Goal: Information Seeking & Learning: Learn about a topic

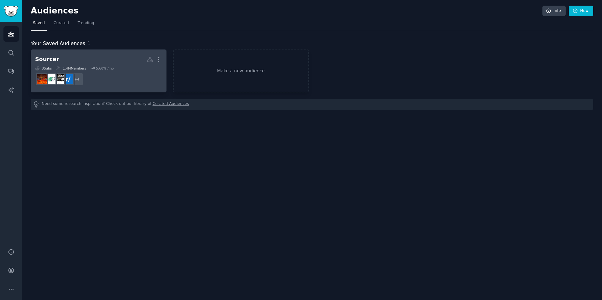
click at [140, 60] on h2 "Sourcer Custom Audience More" at bounding box center [98, 59] width 127 height 11
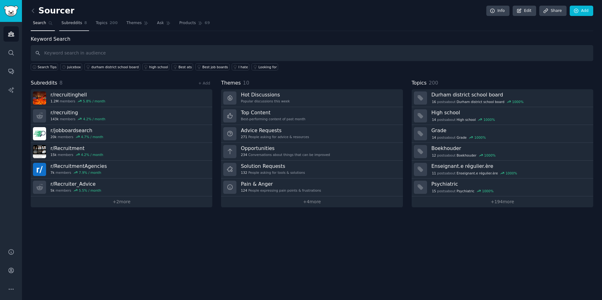
click at [75, 22] on span "Subreddits" at bounding box center [71, 23] width 21 height 6
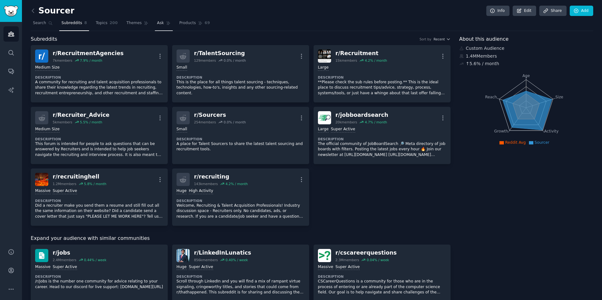
click at [155, 23] on link "Ask" at bounding box center [164, 24] width 18 height 13
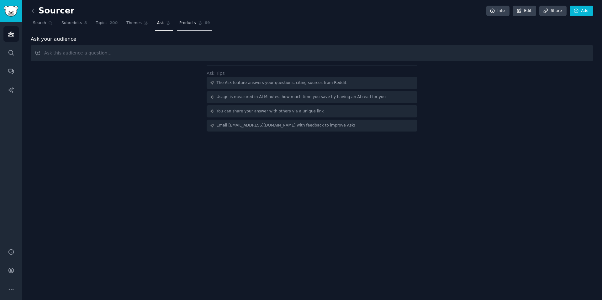
click at [194, 23] on span "Products" at bounding box center [187, 23] width 17 height 6
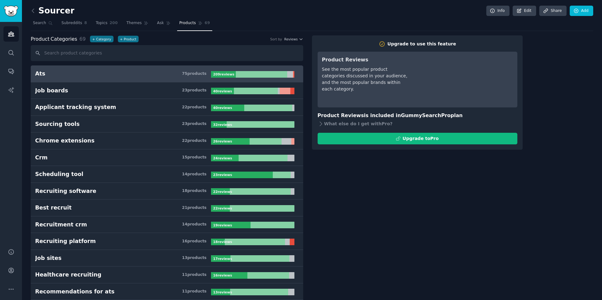
drag, startPoint x: 28, startPoint y: 18, endPoint x: 55, endPoint y: 19, distance: 27.0
click at [55, 19] on nav "Search Subreddits 8 Topics 200 Themes Ask Products 69" at bounding box center [312, 24] width 562 height 13
click at [49, 23] on icon at bounding box center [50, 23] width 3 height 3
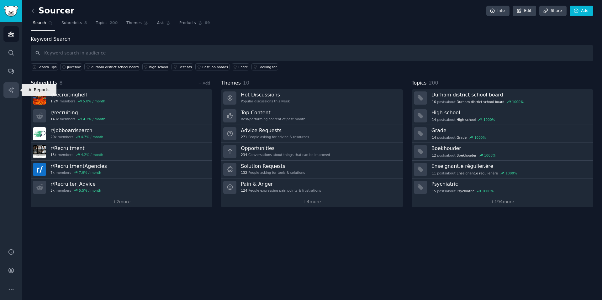
click at [10, 88] on icon "Sidebar" at bounding box center [11, 90] width 7 height 7
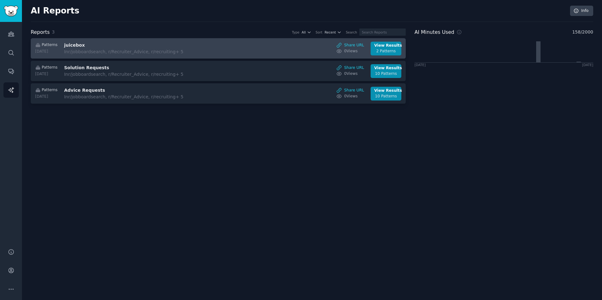
click at [136, 39] on link "Patterns [DATE] juicebox In r/jobboardsearch, r/Recruiter_Advice, r/recruiting …" at bounding box center [218, 48] width 375 height 20
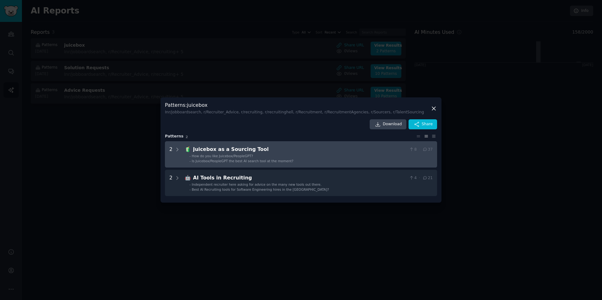
click at [271, 154] on li "- How do you like Juicebox/PeopleGPT?" at bounding box center [310, 156] width 243 height 4
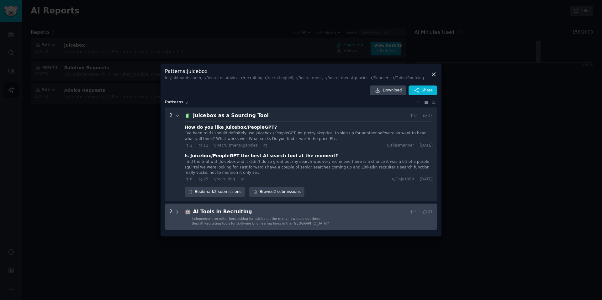
click at [315, 217] on li "- Independent recruiter here asking for advice on the many new tools out there." at bounding box center [310, 219] width 243 height 4
